Goal: Task Accomplishment & Management: Manage account settings

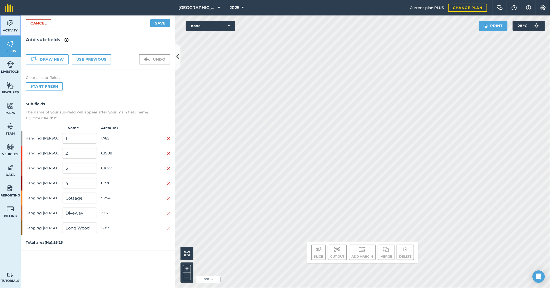
click at [8, 25] on img at bounding box center [10, 23] width 7 height 8
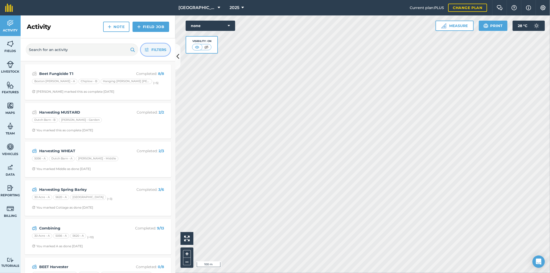
click at [148, 51] on icon "button" at bounding box center [147, 50] width 4 height 4
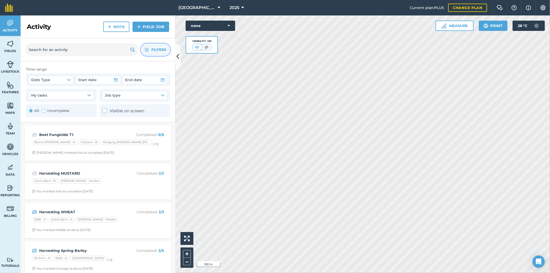
click at [43, 109] on div "Toggle Activity" at bounding box center [44, 111] width 4 height 4
radio input "false"
radio input "true"
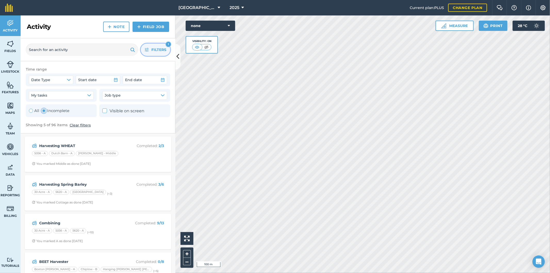
click at [149, 52] on icon "button" at bounding box center [147, 50] width 4 height 4
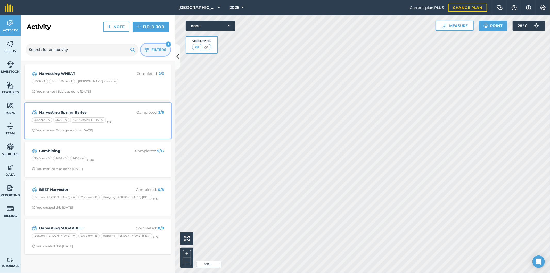
click at [120, 119] on div "30 Acre - A 5620 - A Barn Field (+ 3 )" at bounding box center [98, 121] width 132 height 7
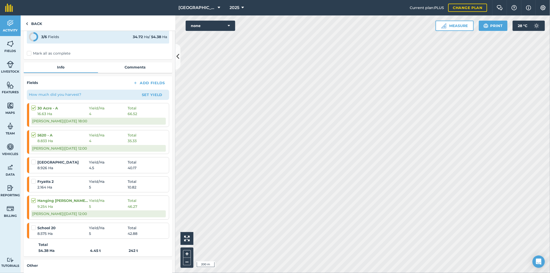
scroll to position [29, 0]
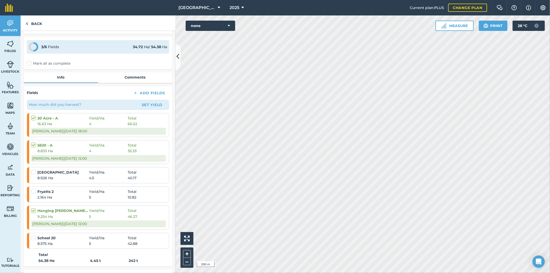
click at [48, 64] on label "Mark all as complete" at bounding box center [49, 63] width 44 height 5
click at [30, 90] on input "Mark all as complete" at bounding box center [28, 91] width 3 height 3
checkbox input "false"
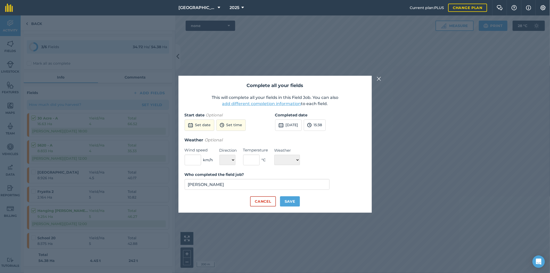
click at [256, 103] on button "add different completion information" at bounding box center [261, 104] width 79 height 6
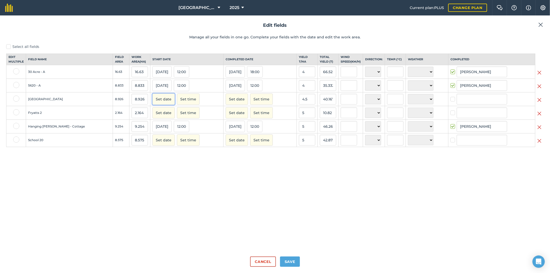
click at [152, 103] on button "Set date" at bounding box center [163, 99] width 22 height 11
click at [153, 137] on button "4" at bounding box center [159, 134] width 12 height 8
click at [15, 102] on label at bounding box center [16, 99] width 6 height 6
click at [15, 99] on input "checkbox" at bounding box center [14, 97] width 3 height 3
checkbox input "true"
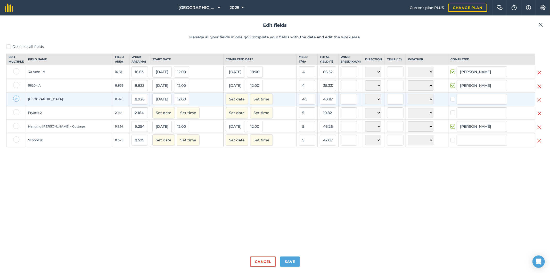
click at [16, 116] on label at bounding box center [16, 112] width 6 height 6
click at [16, 113] on input "checkbox" at bounding box center [14, 110] width 3 height 3
checkbox input "true"
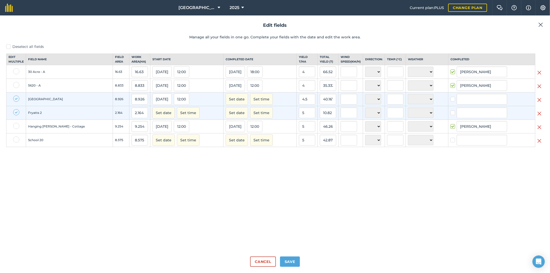
click at [15, 143] on label at bounding box center [16, 140] width 6 height 6
click at [15, 140] on input "checkbox" at bounding box center [14, 138] width 3 height 3
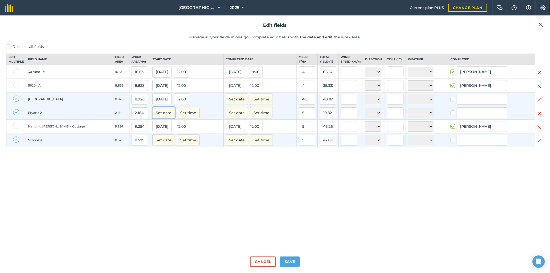
click at [152, 119] on button "Set date" at bounding box center [163, 112] width 22 height 11
click at [153, 150] on button "4" at bounding box center [159, 148] width 12 height 8
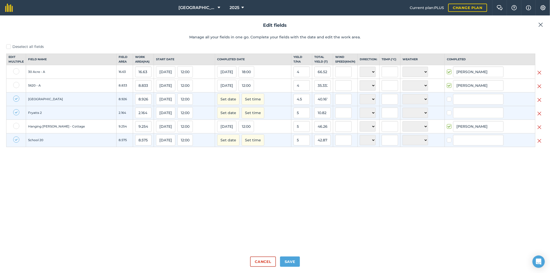
click at [18, 143] on label at bounding box center [16, 140] width 6 height 6
click at [17, 140] on input "checkbox" at bounding box center [14, 138] width 3 height 3
checkbox input "false"
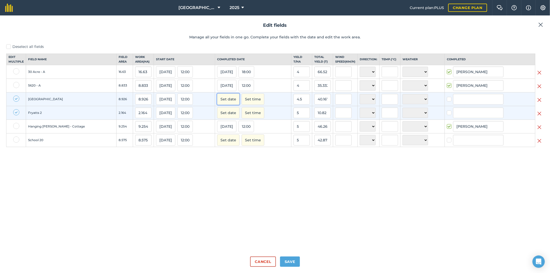
click at [222, 103] on button "Set date" at bounding box center [228, 99] width 22 height 11
click at [217, 138] on button "4" at bounding box center [223, 134] width 12 height 8
checkbox input "true"
type input "[PERSON_NAME]"
checkbox input "true"
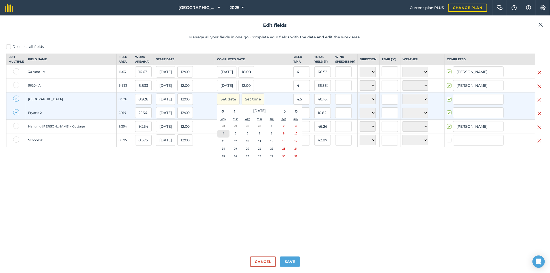
type input "[PERSON_NAME]"
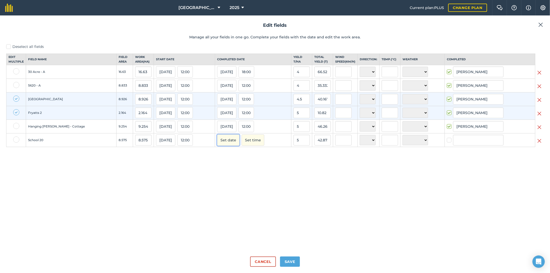
click at [218, 145] on button "Set date" at bounding box center [228, 140] width 22 height 11
click at [230, 179] on button "5" at bounding box center [236, 175] width 12 height 8
checkbox input "true"
type input "[PERSON_NAME]"
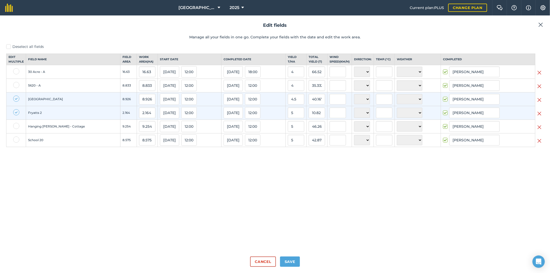
click at [16, 116] on label at bounding box center [16, 112] width 6 height 6
click at [16, 113] on input "checkbox" at bounding box center [14, 110] width 3 height 3
checkbox input "false"
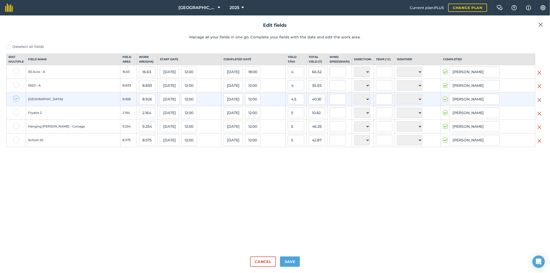
click at [16, 102] on label at bounding box center [16, 99] width 6 height 6
click at [16, 99] on input "checkbox" at bounding box center [14, 97] width 3 height 3
checkbox input "false"
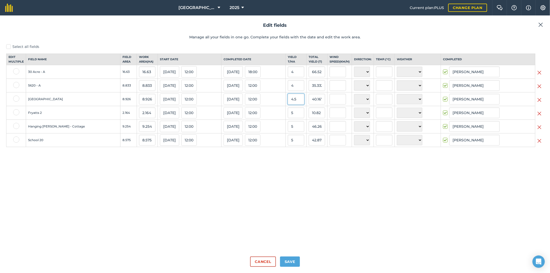
click at [293, 104] on input "4.5" at bounding box center [296, 99] width 17 height 11
type input "4"
type input "35.704"
click at [293, 118] on input "5" at bounding box center [296, 113] width 17 height 11
type input "6"
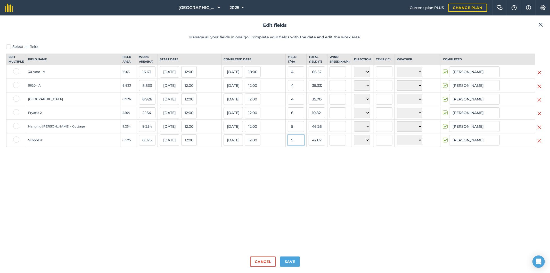
type input "12.984000000000002"
click at [291, 146] on input "5" at bounding box center [296, 140] width 17 height 11
click at [291, 262] on button "Save" at bounding box center [290, 262] width 20 height 10
checkbox input "true"
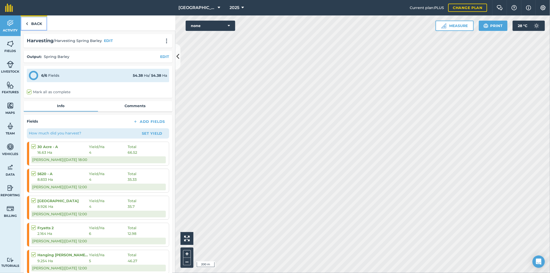
click at [37, 23] on link "Back" at bounding box center [34, 22] width 27 height 15
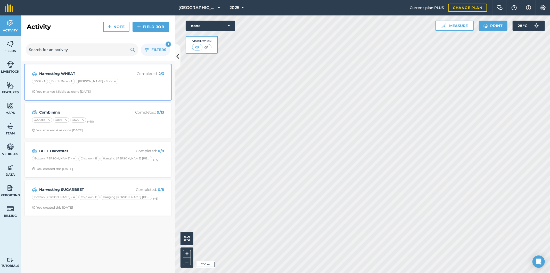
click at [125, 85] on div "5056 - A Dutch Barn - A [PERSON_NAME] - Middle" at bounding box center [98, 82] width 132 height 7
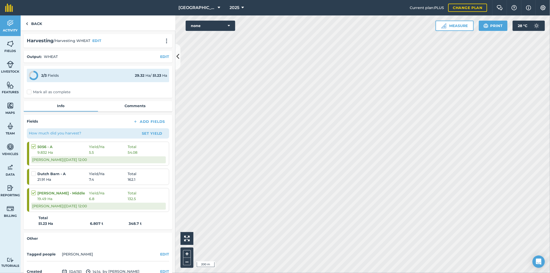
click at [74, 177] on span "21.91 Ha" at bounding box center [63, 180] width 52 height 6
click at [35, 171] on label at bounding box center [34, 171] width 6 height 0
click at [35, 172] on input "checkbox" at bounding box center [32, 172] width 3 height 3
checkbox input "false"
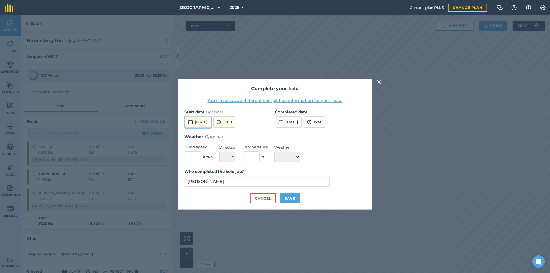
click at [211, 123] on button "[DATE]" at bounding box center [198, 122] width 27 height 11
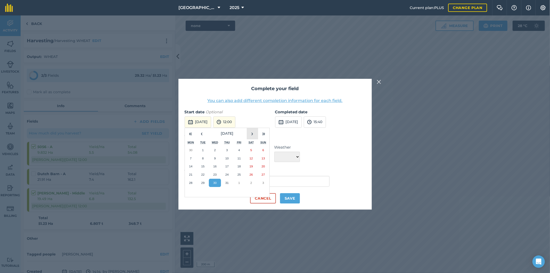
click at [253, 134] on button "›" at bounding box center [252, 133] width 11 height 11
click at [217, 150] on abbr "30" at bounding box center [214, 150] width 3 height 3
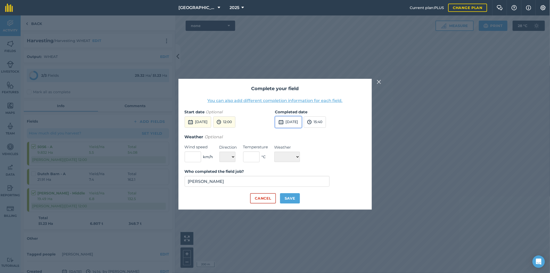
click at [302, 123] on button "[DATE]" at bounding box center [288, 122] width 27 height 11
click at [320, 151] on button "31" at bounding box center [318, 150] width 12 height 8
click at [280, 102] on button "You can also add different completion information for each field." at bounding box center [275, 101] width 135 height 6
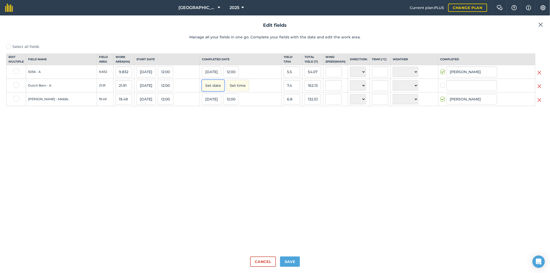
click at [220, 91] on button "Set date" at bounding box center [213, 85] width 22 height 11
click at [246, 114] on abbr "31" at bounding box center [244, 112] width 3 height 3
checkbox input "true"
type input "[PERSON_NAME]"
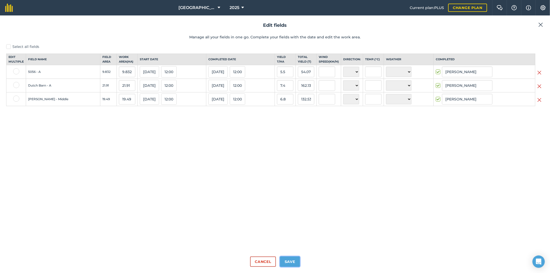
click at [292, 261] on button "Save" at bounding box center [290, 262] width 20 height 10
checkbox input "true"
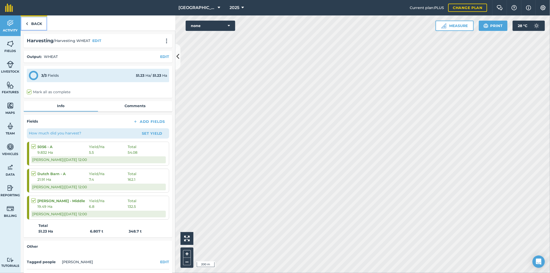
click at [36, 25] on link "Back" at bounding box center [34, 22] width 27 height 15
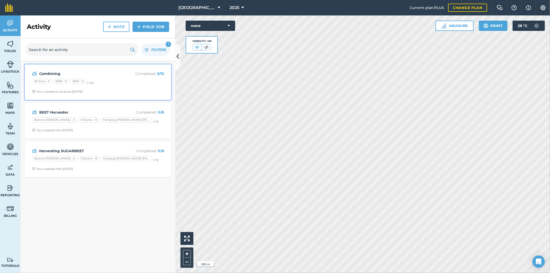
click at [110, 80] on div "30 Acre - A 5056 - A 5620 - A (+ 10 )" at bounding box center [98, 82] width 132 height 7
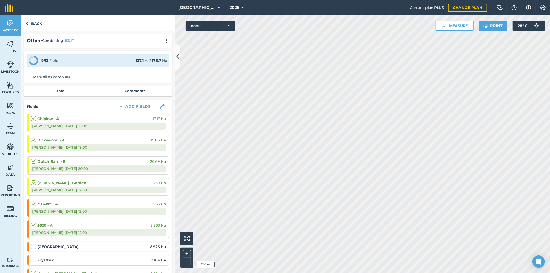
click at [52, 77] on label "Mark all as complete" at bounding box center [49, 77] width 44 height 5
click at [30, 77] on input "Mark all as complete" at bounding box center [28, 76] width 3 height 3
checkbox input "false"
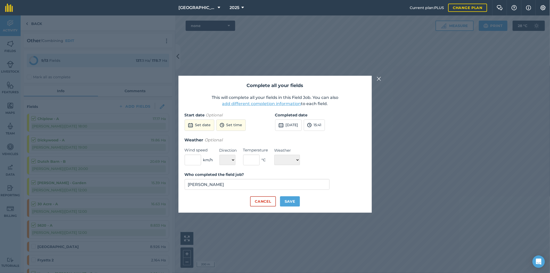
click at [247, 103] on button "add different completion information" at bounding box center [261, 104] width 79 height 6
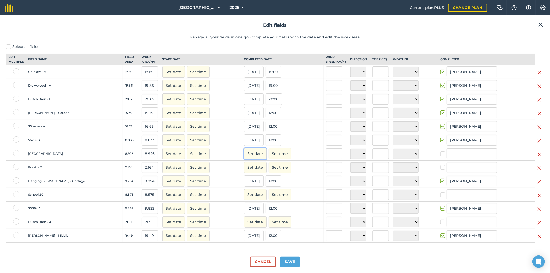
click at [244, 159] on button "Set date" at bounding box center [255, 153] width 22 height 11
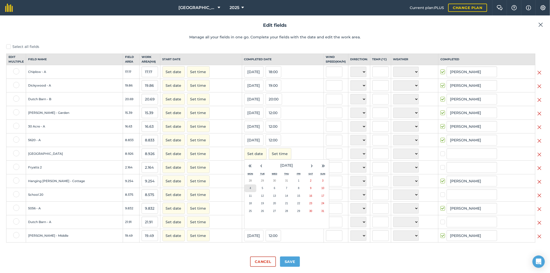
click at [245, 192] on button "4" at bounding box center [251, 189] width 12 height 8
checkbox input "true"
type input "[PERSON_NAME]"
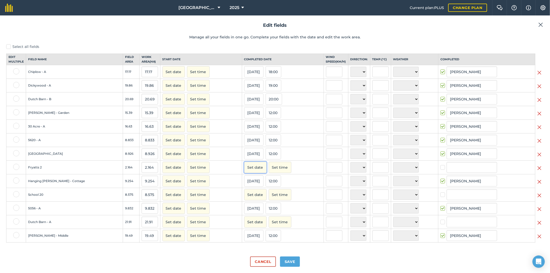
click at [244, 173] on button "Set date" at bounding box center [255, 167] width 22 height 11
click at [250, 204] on abbr "4" at bounding box center [251, 202] width 2 height 3
checkbox input "true"
type input "[PERSON_NAME]"
click at [244, 199] on button "Set date" at bounding box center [255, 194] width 22 height 11
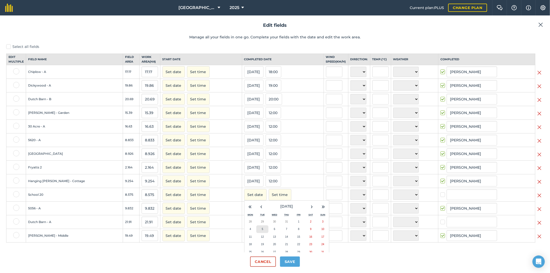
click at [262, 231] on abbr "5" at bounding box center [263, 229] width 2 height 3
checkbox input "true"
type input "[PERSON_NAME]"
click at [244, 227] on button "Set date" at bounding box center [255, 222] width 22 height 11
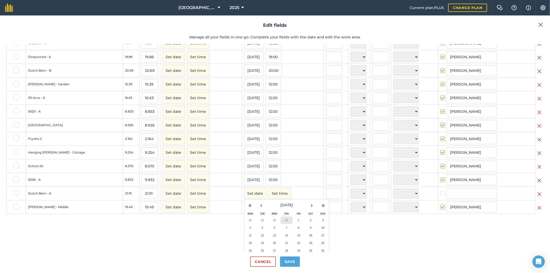
click at [285, 222] on abbr "31" at bounding box center [286, 220] width 3 height 3
checkbox input "true"
type input "[PERSON_NAME]"
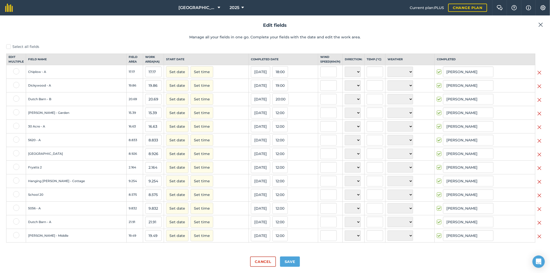
scroll to position [1, 0]
click at [294, 264] on button "Save" at bounding box center [290, 262] width 20 height 10
checkbox input "true"
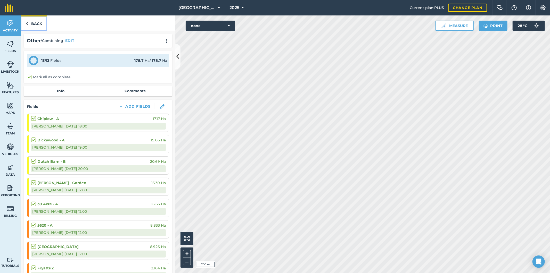
click at [33, 21] on link "Back" at bounding box center [34, 22] width 27 height 15
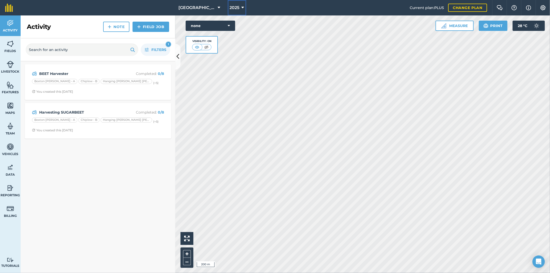
click at [242, 8] on icon at bounding box center [243, 8] width 3 height 6
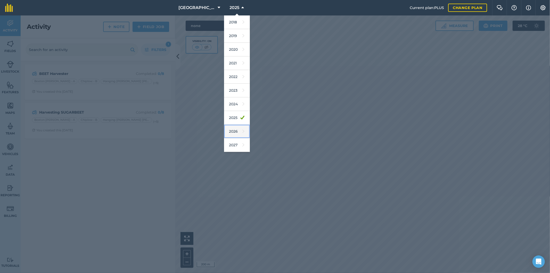
click at [233, 130] on link "2026" at bounding box center [237, 132] width 26 height 14
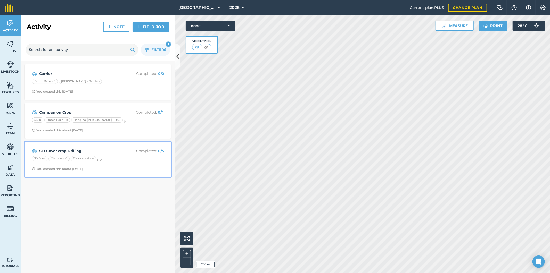
click at [123, 158] on div "30 Acre Chiplow - A Dickywood - A (+ 2 )" at bounding box center [98, 159] width 132 height 7
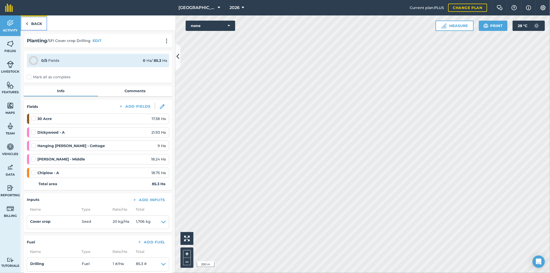
click at [31, 25] on link "Back" at bounding box center [34, 22] width 27 height 15
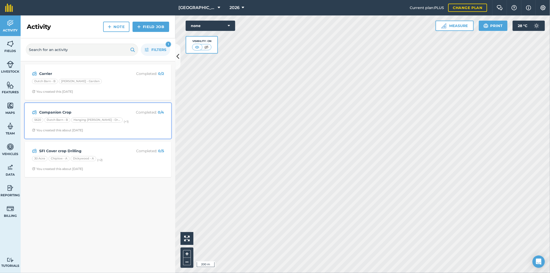
click at [139, 122] on div "5620 Dutch Barn - B Hanging [PERSON_NAME] - Driveway (+ 1 )" at bounding box center [98, 121] width 132 height 7
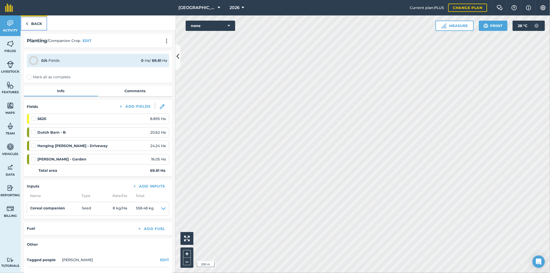
click at [37, 23] on link "Back" at bounding box center [34, 22] width 27 height 15
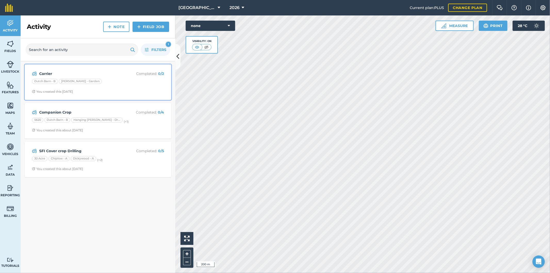
click at [127, 81] on div "Dutch Barn - B [PERSON_NAME] - Garden" at bounding box center [98, 82] width 132 height 7
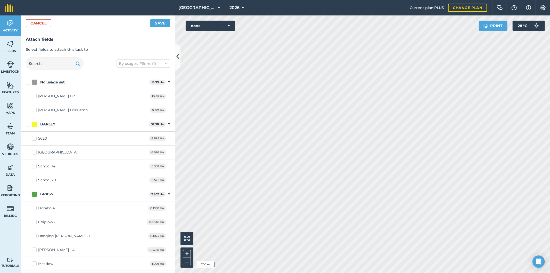
checkbox input "true"
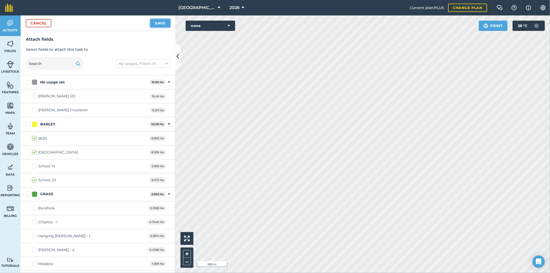
click at [161, 24] on button "Save" at bounding box center [160, 23] width 20 height 8
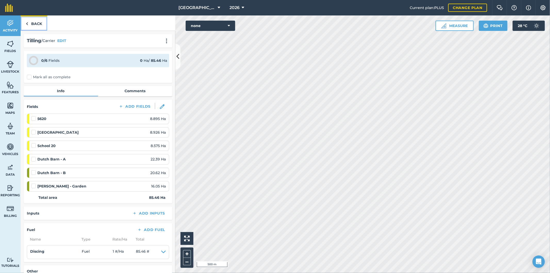
click at [35, 23] on link "Back" at bounding box center [34, 22] width 27 height 15
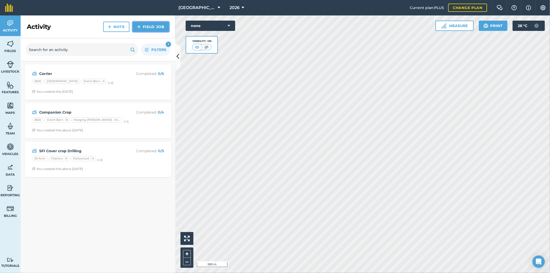
click at [152, 27] on link "Field Job" at bounding box center [151, 27] width 37 height 10
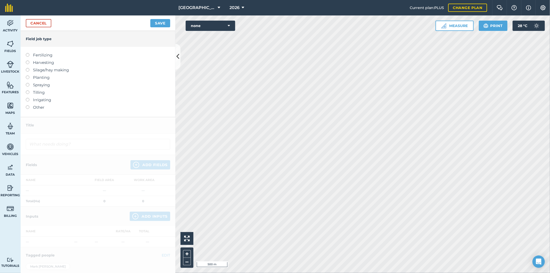
click at [28, 91] on label at bounding box center [29, 91] width 7 height 0
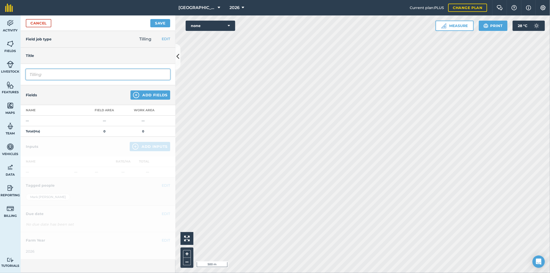
click at [101, 75] on input "Tilling" at bounding box center [98, 74] width 144 height 11
drag, startPoint x: 101, startPoint y: 75, endPoint x: 28, endPoint y: 78, distance: 72.3
click at [28, 78] on input "Tilling" at bounding box center [98, 74] width 144 height 11
type input "Subsoil"
click at [157, 93] on button "Add Fields" at bounding box center [151, 95] width 40 height 9
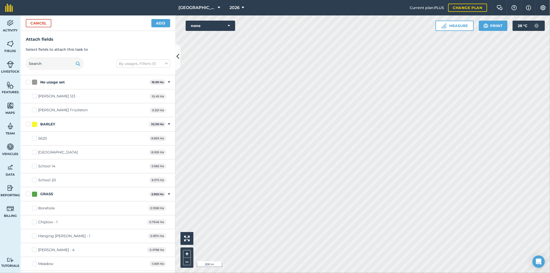
checkbox input "true"
click at [161, 22] on button "Add" at bounding box center [160, 23] width 19 height 8
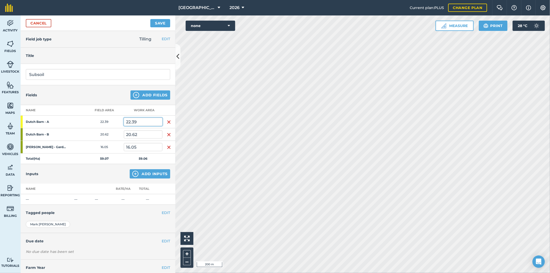
drag, startPoint x: 139, startPoint y: 120, endPoint x: 124, endPoint y: 123, distance: 14.6
click at [124, 123] on input "22.39" at bounding box center [143, 122] width 39 height 8
type input "5"
click at [147, 136] on input "20.62" at bounding box center [143, 135] width 39 height 8
drag, startPoint x: 147, startPoint y: 136, endPoint x: 126, endPoint y: 137, distance: 21.2
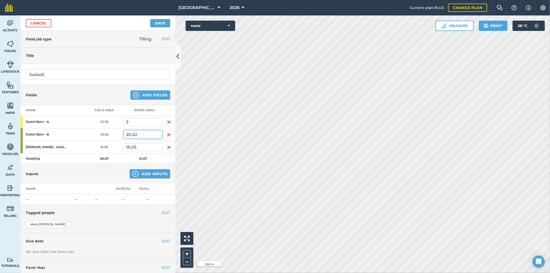
click at [126, 137] on input "20.62" at bounding box center [143, 135] width 39 height 8
type input "5"
click at [148, 148] on input "16.05" at bounding box center [143, 147] width 39 height 8
drag, startPoint x: 148, startPoint y: 148, endPoint x: 124, endPoint y: 150, distance: 23.9
click at [124, 150] on input "16.05" at bounding box center [143, 147] width 39 height 8
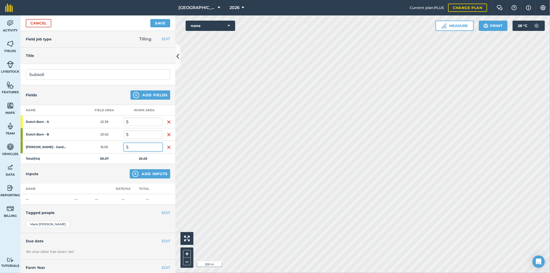
type input "5"
click at [146, 174] on button "Add Inputs" at bounding box center [150, 173] width 40 height 9
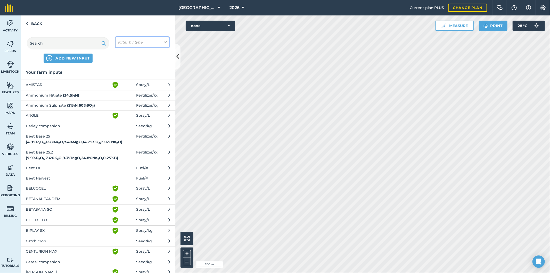
click at [130, 42] on em "Filter by type" at bounding box center [130, 42] width 25 height 6
click at [127, 82] on label "Fuel" at bounding box center [142, 81] width 49 height 5
click at [121, 82] on input "Fuel" at bounding box center [119, 80] width 3 height 3
checkbox input "true"
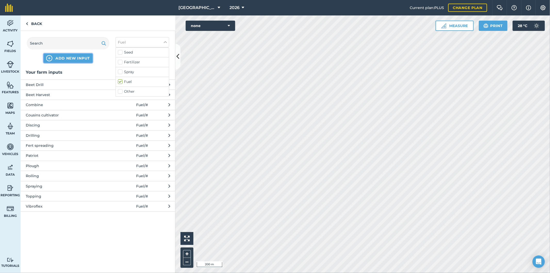
click at [72, 61] on button "ADD NEW INPUT" at bounding box center [68, 58] width 49 height 9
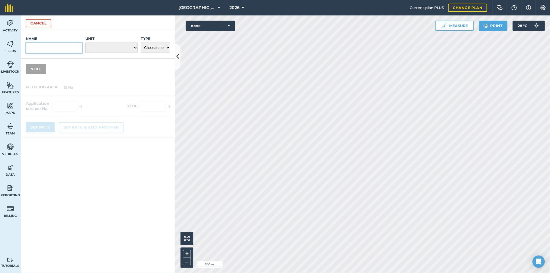
click at [51, 47] on input "Name" at bounding box center [54, 48] width 56 height 11
type input "S"
type input "Shakerator"
click at [102, 50] on select "- Grams/g Kilograms/kg Metric tonnes/t Millilitres/ml Litres/L Ounces/oz Pounds…" at bounding box center [111, 48] width 52 height 10
select select "COUNT"
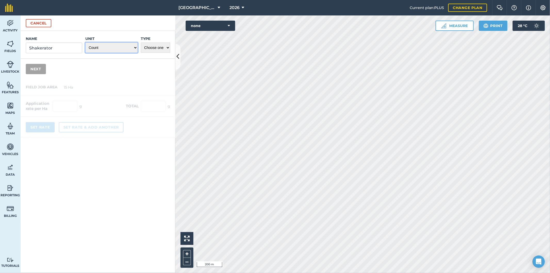
click at [85, 43] on select "- Grams/g Kilograms/kg Metric tonnes/t Millilitres/ml Litres/L Ounces/oz Pounds…" at bounding box center [111, 48] width 52 height 10
click at [157, 44] on select "Choose one Fertilizer Seed Spray Fuel Other" at bounding box center [155, 48] width 29 height 10
select select "FUEL"
click at [141, 43] on select "Choose one Fertilizer Seed Spray Fuel Other" at bounding box center [155, 48] width 29 height 10
click at [35, 69] on button "Next" at bounding box center [36, 69] width 20 height 10
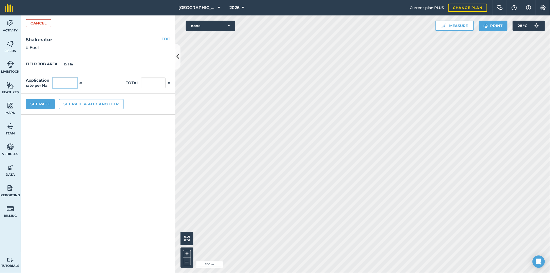
click at [68, 81] on input "text" at bounding box center [65, 83] width 25 height 11
type input "1"
type input "15"
click at [42, 103] on button "Set Rate" at bounding box center [40, 104] width 29 height 10
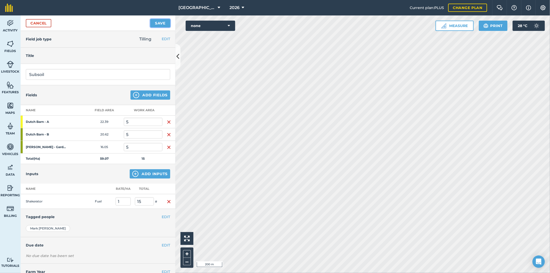
click at [160, 22] on button "Save" at bounding box center [160, 23] width 20 height 8
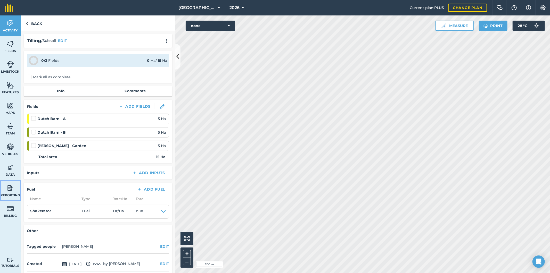
click at [8, 188] on img at bounding box center [10, 188] width 7 height 8
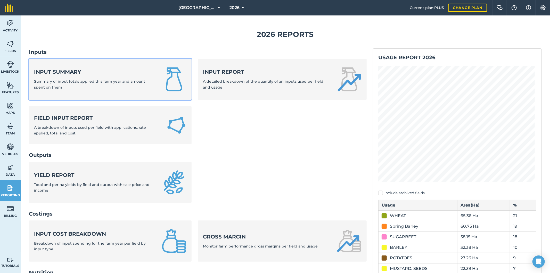
click at [114, 78] on div "Input summary Summary of input totals applied this farm year and amount spent o…" at bounding box center [94, 79] width 121 height 22
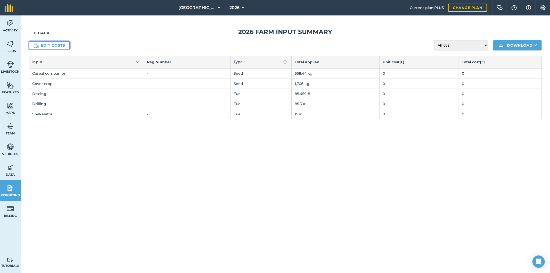
click at [60, 46] on link "Edit costs" at bounding box center [49, 45] width 41 height 8
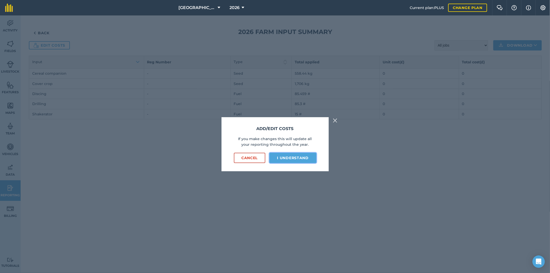
click at [302, 158] on button "I understand" at bounding box center [293, 158] width 47 height 10
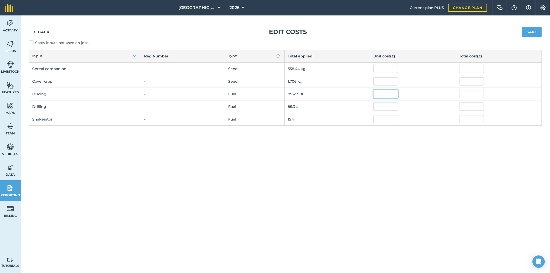
click at [384, 96] on input "text" at bounding box center [386, 94] width 25 height 8
type input "45"
type input "3,845.6639999999998"
click at [383, 109] on input "text" at bounding box center [386, 107] width 25 height 8
type input "45"
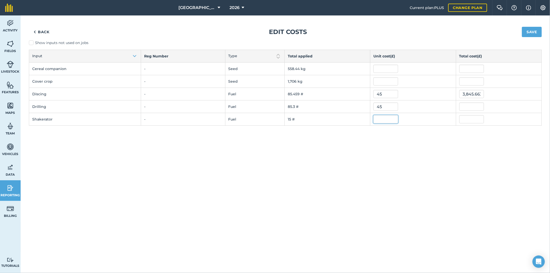
type input "3,838.4997749999998"
click at [383, 120] on input "text" at bounding box center [386, 119] width 25 height 8
type input "55"
type input "825"
click at [387, 94] on input "45" at bounding box center [386, 94] width 25 height 8
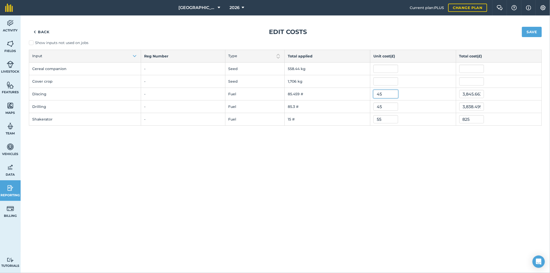
type input "4"
type input "35"
type input "2,991.0719999999997"
click at [403, 164] on div "Back Edit costs Save Show inputs not used on jobs Input Reg Number Type Total a…" at bounding box center [286, 144] width 530 height 258
click at [534, 33] on button "Save" at bounding box center [532, 32] width 20 height 10
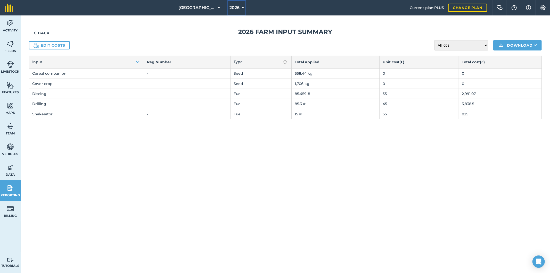
click at [233, 9] on span "2026" at bounding box center [235, 8] width 10 height 6
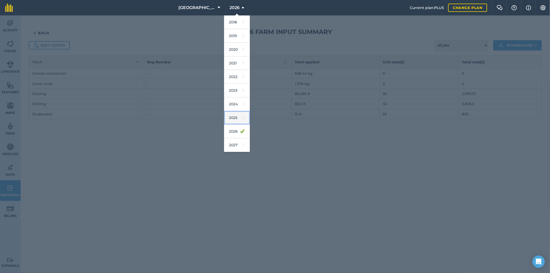
click at [235, 117] on link "2025" at bounding box center [237, 118] width 26 height 14
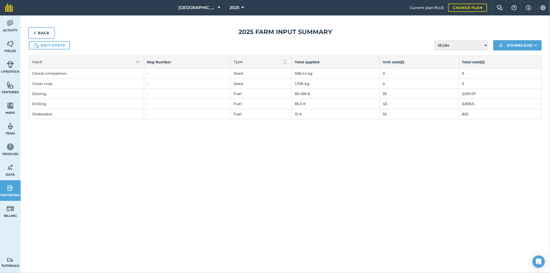
click at [48, 35] on link "Back" at bounding box center [41, 33] width 25 height 10
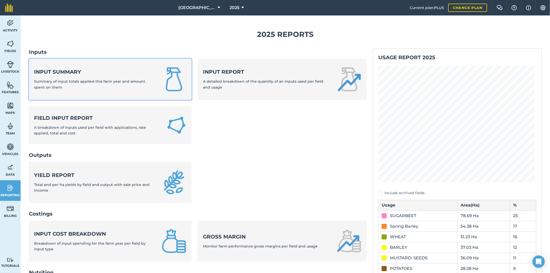
click at [66, 73] on strong "Input summary" at bounding box center [94, 71] width 121 height 7
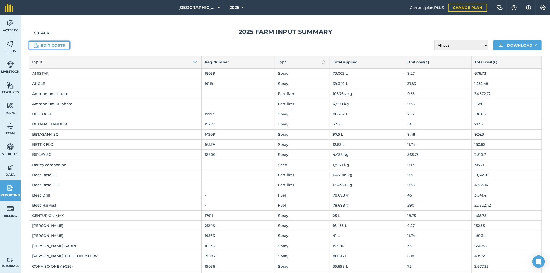
click at [49, 44] on link "Edit costs" at bounding box center [49, 45] width 41 height 8
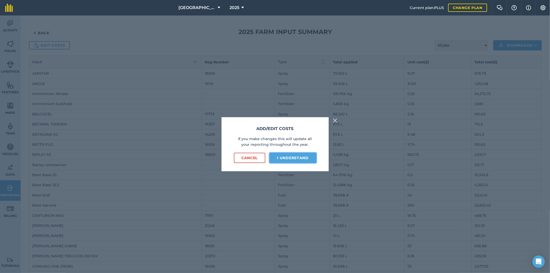
click at [287, 157] on button "I understand" at bounding box center [293, 158] width 47 height 10
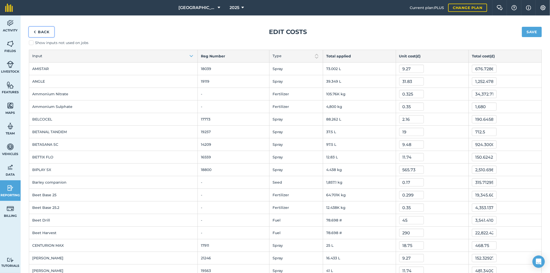
click at [46, 33] on link "Back" at bounding box center [41, 32] width 25 height 10
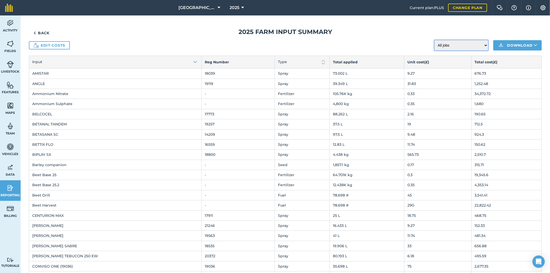
click at [452, 47] on select "All jobs Incomplete jobs Complete jobs" at bounding box center [462, 45] width 54 height 10
click at [45, 45] on link "Edit costs" at bounding box center [49, 45] width 41 height 8
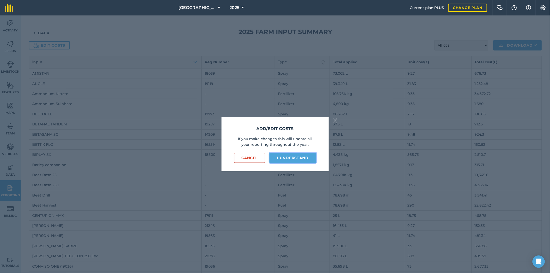
click at [299, 159] on button "I understand" at bounding box center [293, 158] width 47 height 10
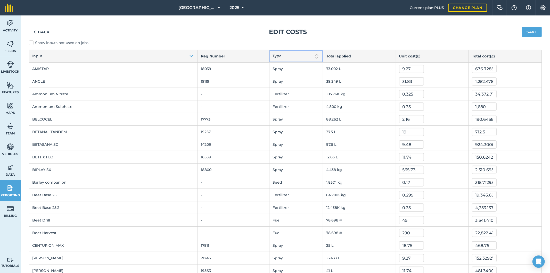
click at [314, 55] on img at bounding box center [317, 56] width 6 height 6
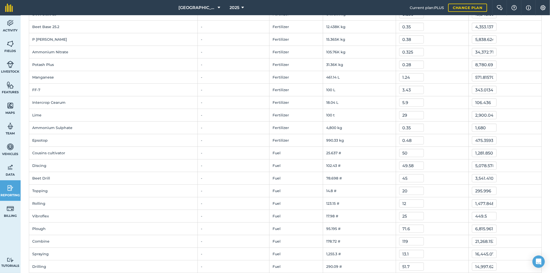
scroll to position [115, 0]
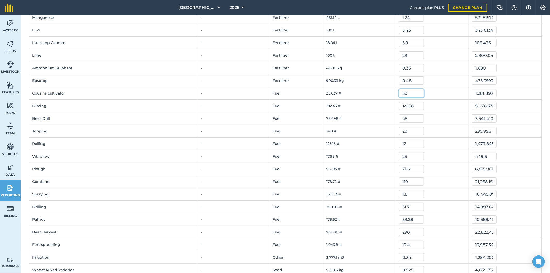
click at [399, 94] on input "50" at bounding box center [411, 93] width 25 height 8
drag, startPoint x: 399, startPoint y: 94, endPoint x: 384, endPoint y: 95, distance: 14.2
click at [396, 95] on td "50" at bounding box center [432, 93] width 73 height 13
type input "45"
type input "1,153.665045"
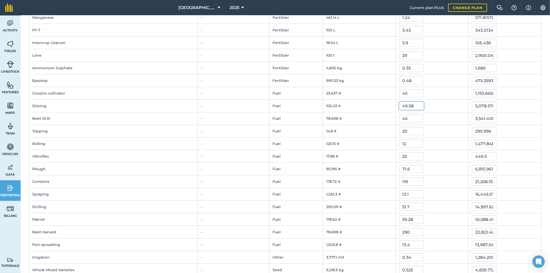
click at [404, 106] on input "49.58" at bounding box center [411, 106] width 25 height 8
drag, startPoint x: 404, startPoint y: 106, endPoint x: 386, endPoint y: 107, distance: 18.1
click at [399, 107] on input "49.58" at bounding box center [411, 106] width 25 height 8
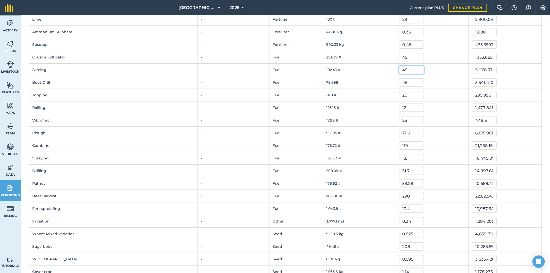
scroll to position [143, 0]
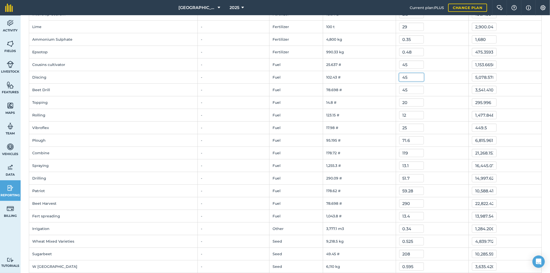
type input "4"
type input "35"
type input "3,585.12"
click at [399, 141] on input "71.6" at bounding box center [411, 140] width 25 height 8
drag, startPoint x: 399, startPoint y: 141, endPoint x: 384, endPoint y: 142, distance: 15.6
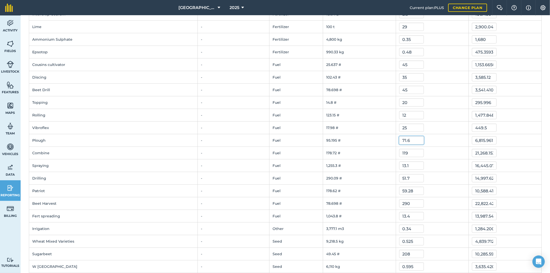
click at [396, 142] on td "71.6" at bounding box center [432, 140] width 73 height 13
type input "60"
type input "5,711.6994"
click at [399, 166] on input "13.1" at bounding box center [411, 166] width 25 height 8
click at [400, 180] on input "51.7" at bounding box center [411, 178] width 25 height 8
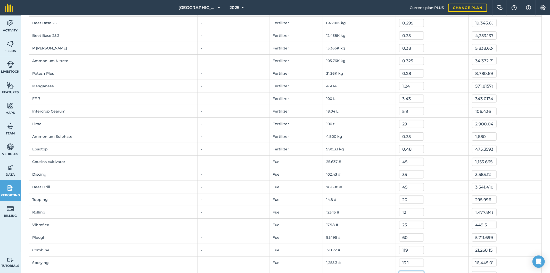
scroll to position [0, 0]
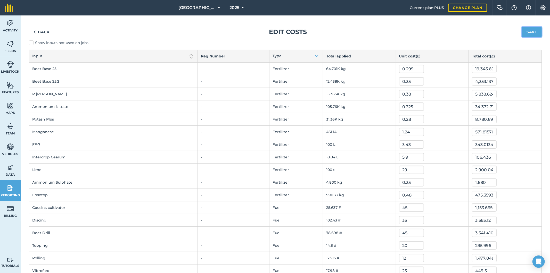
click at [528, 33] on button "Save" at bounding box center [532, 32] width 20 height 10
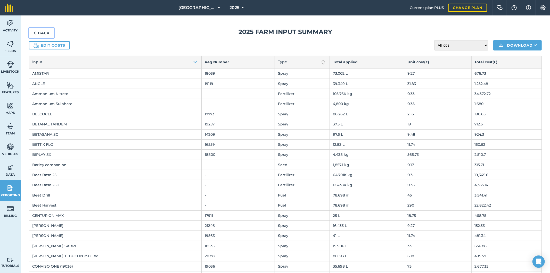
click at [42, 30] on link "Back" at bounding box center [41, 33] width 25 height 10
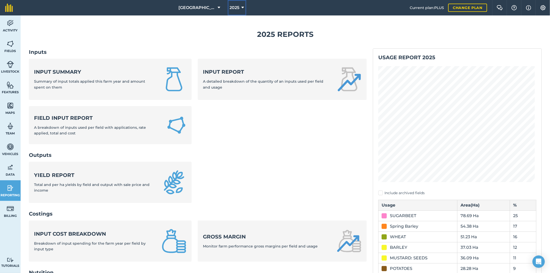
click at [238, 7] on button "2025" at bounding box center [237, 7] width 19 height 15
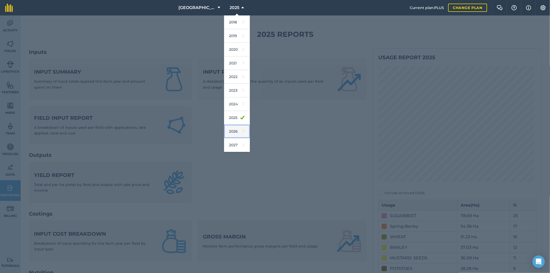
click at [233, 132] on link "2026" at bounding box center [237, 132] width 26 height 14
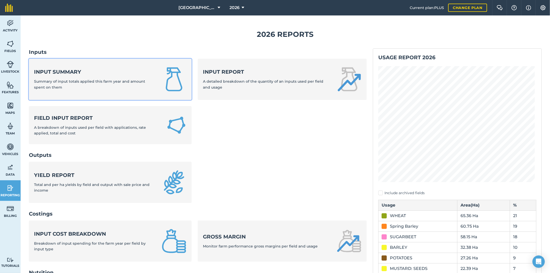
click at [94, 77] on div "Input summary Summary of input totals applied this farm year and amount spent o…" at bounding box center [94, 79] width 121 height 22
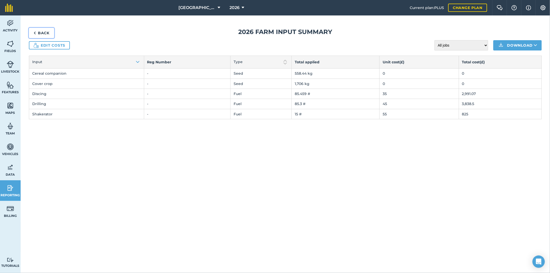
click at [43, 33] on link "Back" at bounding box center [41, 33] width 25 height 10
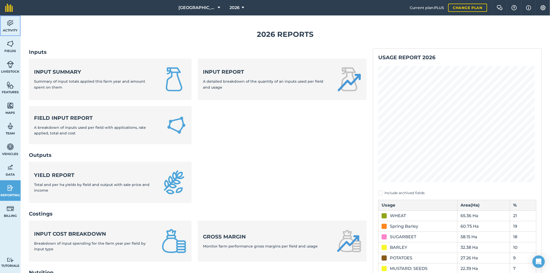
click at [11, 27] on link "Activity" at bounding box center [10, 25] width 21 height 21
